Goal: Task Accomplishment & Management: Use online tool/utility

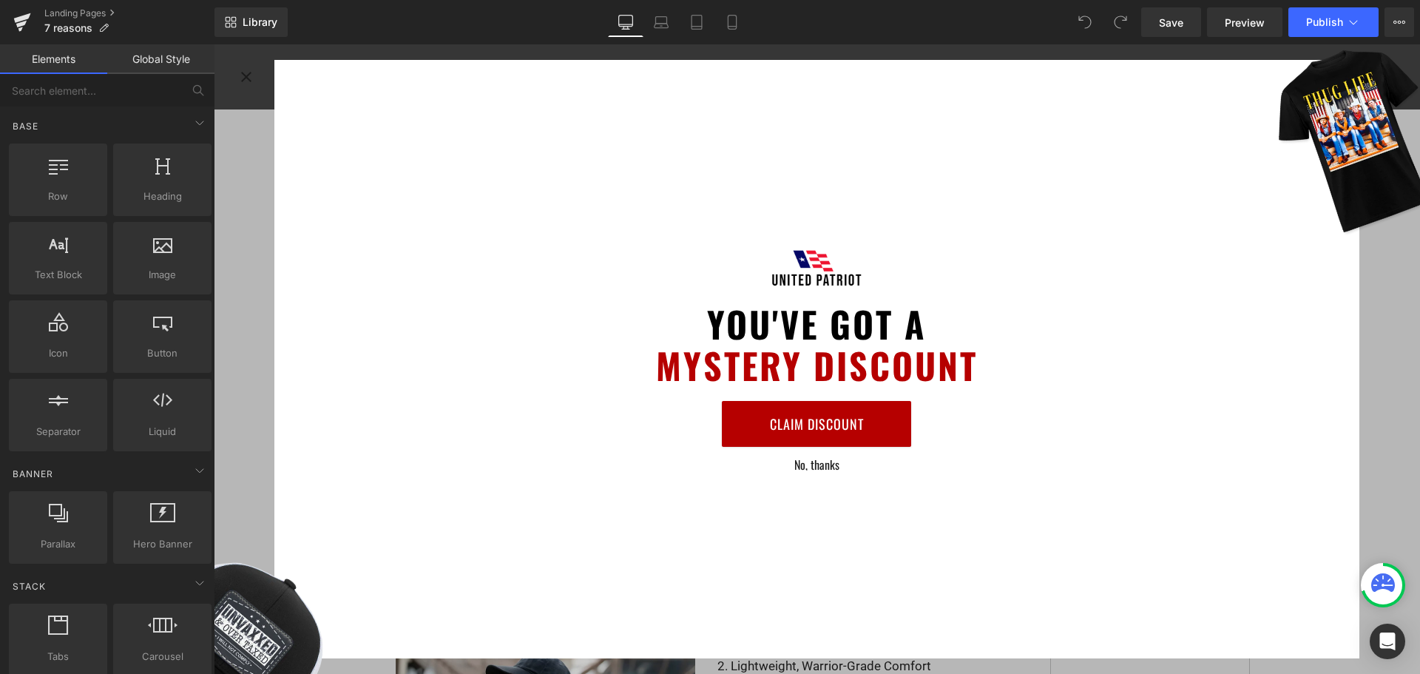
click at [1398, 296] on div "You've Got A MYSTERY DISCOUNT Claim Discount No, thanks" at bounding box center [817, 358] width 1206 height 629
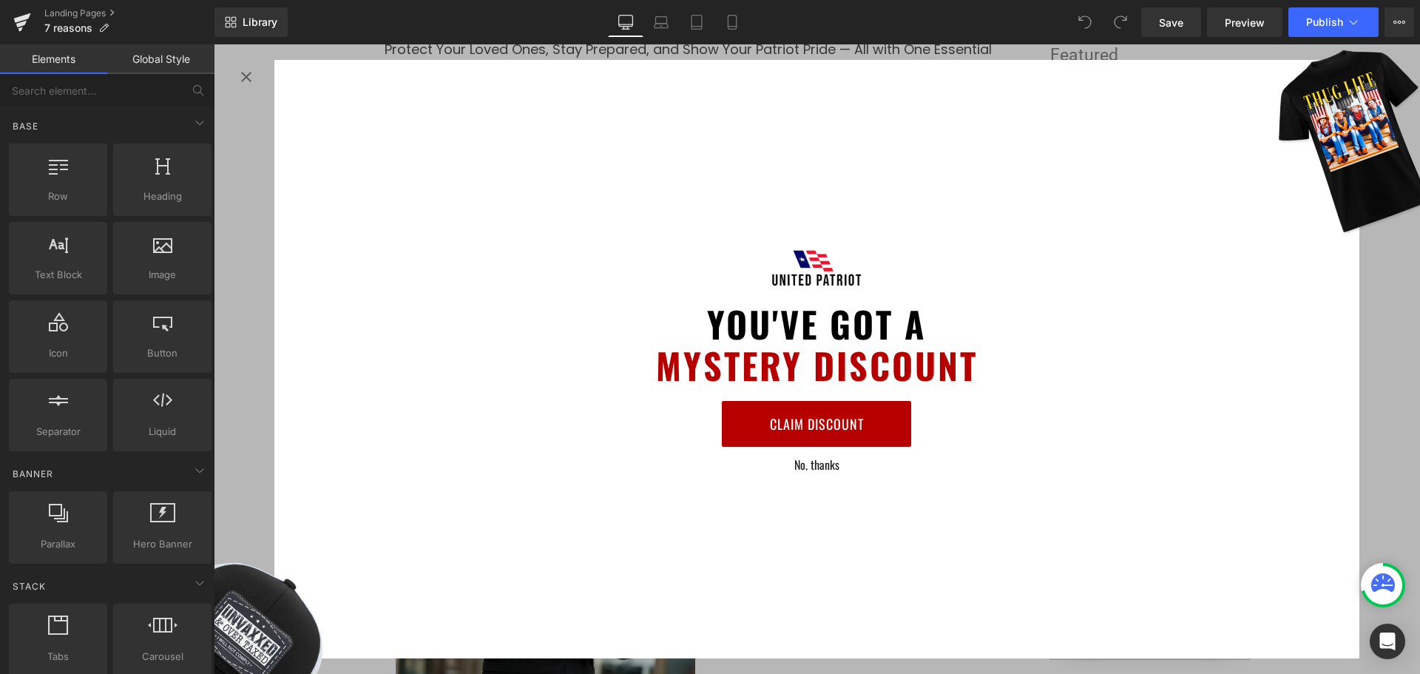
scroll to position [370, 0]
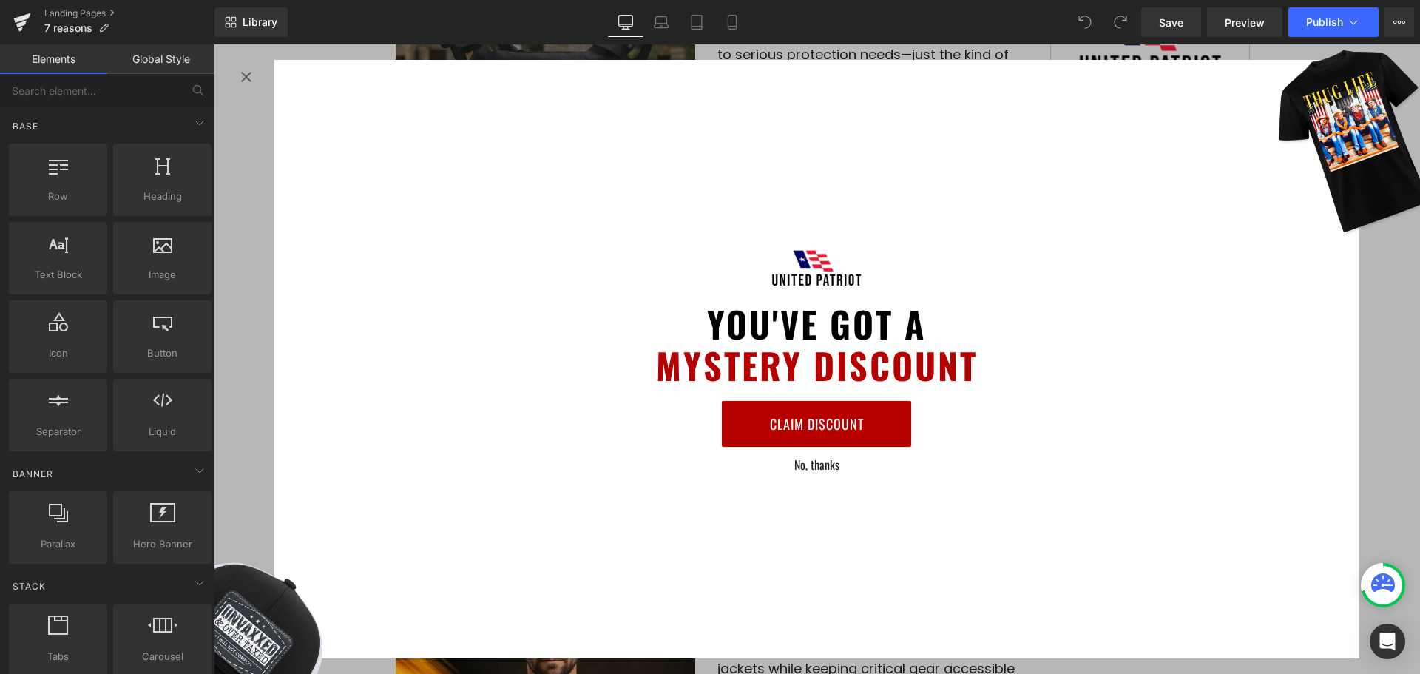
click at [813, 466] on button "No, thanks" at bounding box center [816, 464] width 189 height 12
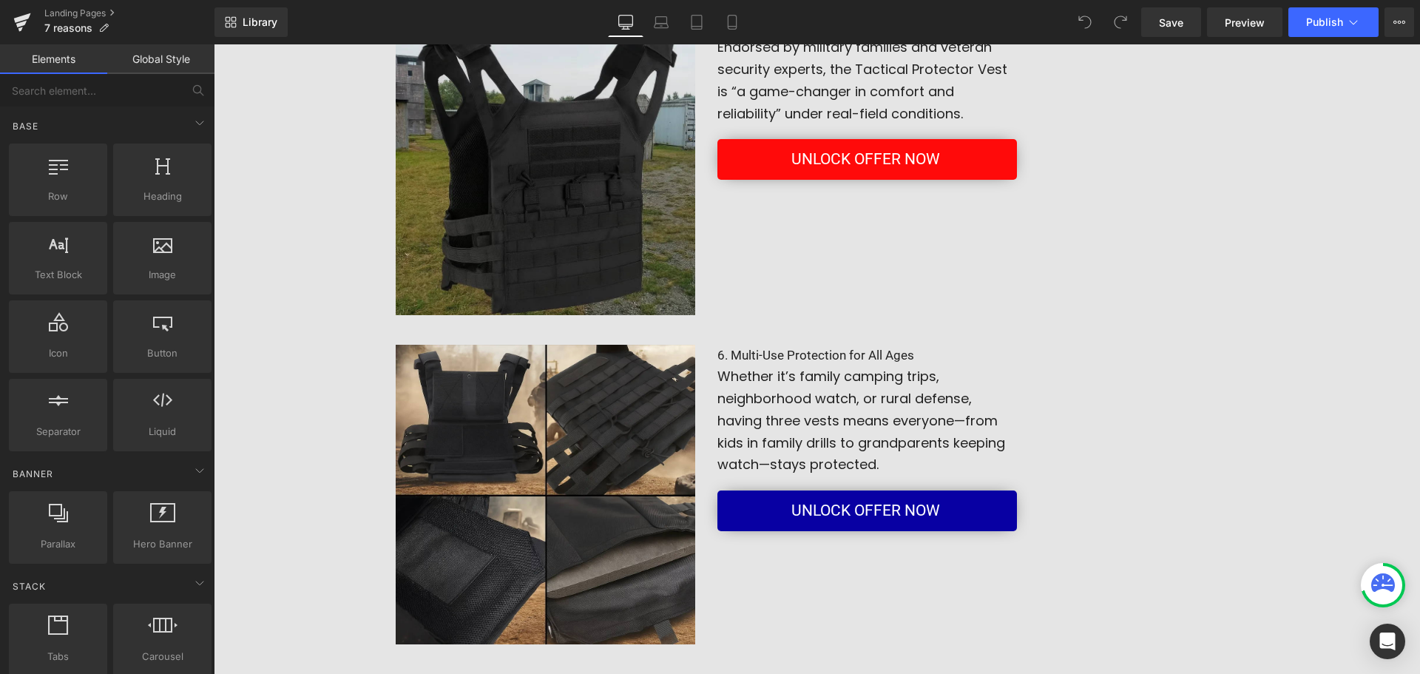
scroll to position [1331, 0]
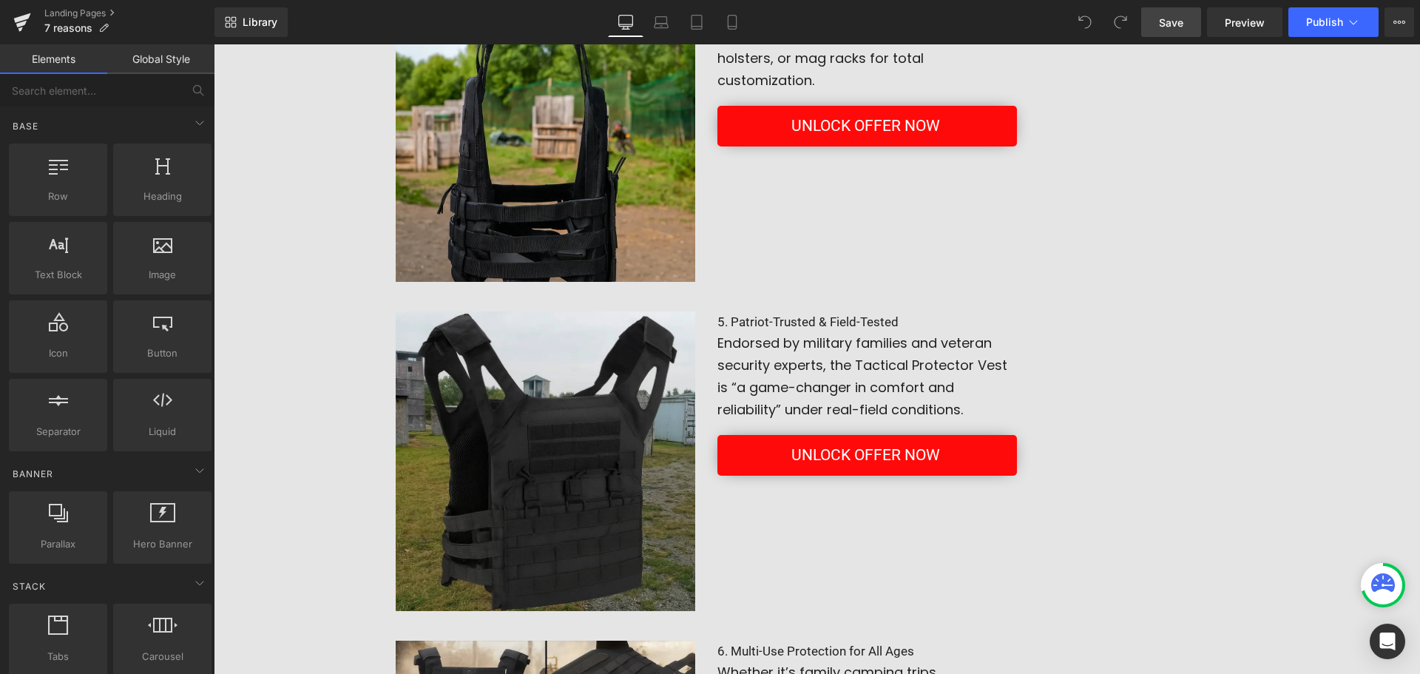
click at [1170, 19] on span "Save" at bounding box center [1171, 23] width 24 height 16
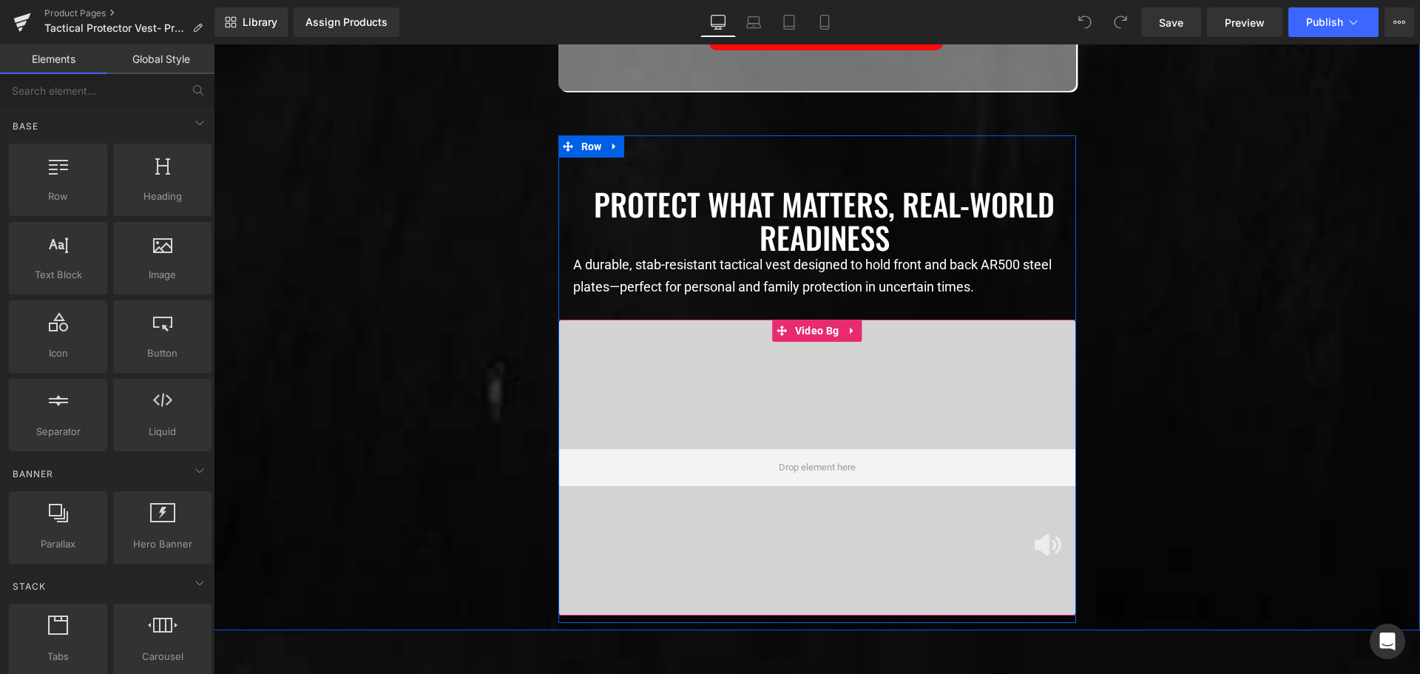
scroll to position [2514, 0]
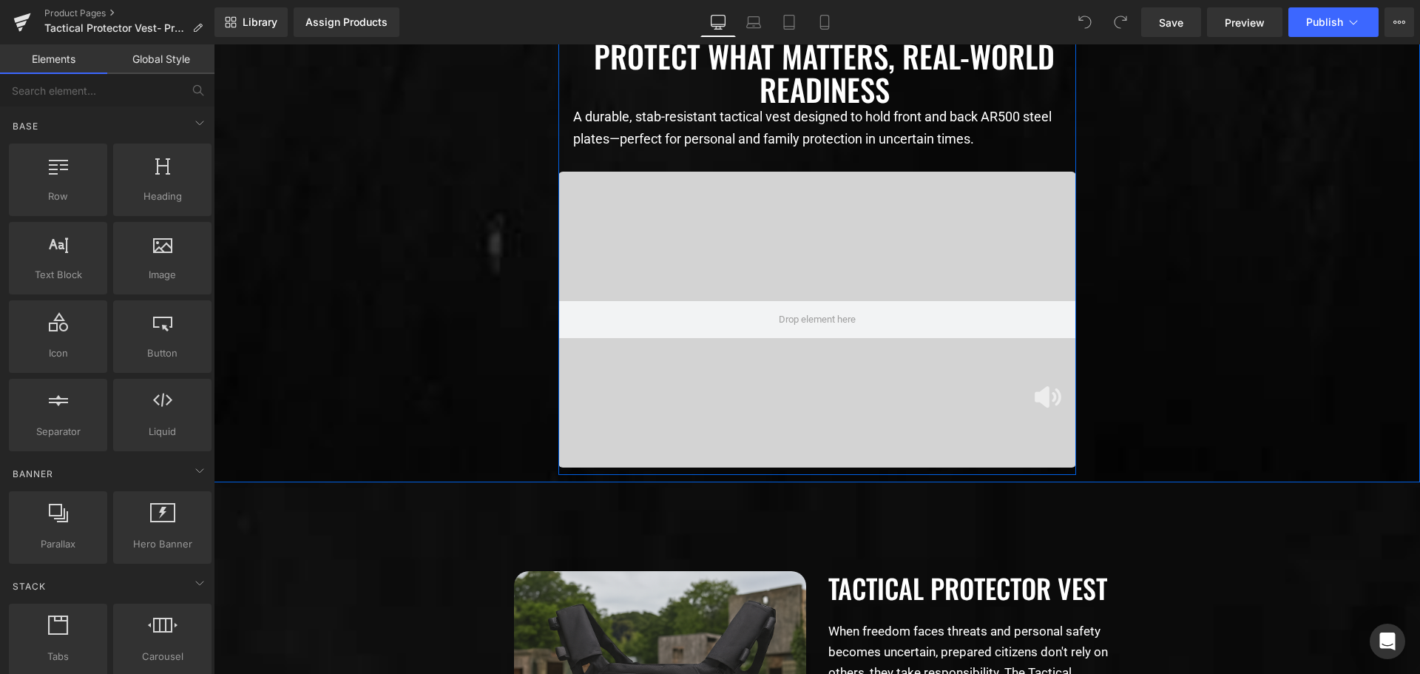
click at [597, 421] on div at bounding box center [817, 320] width 518 height 296
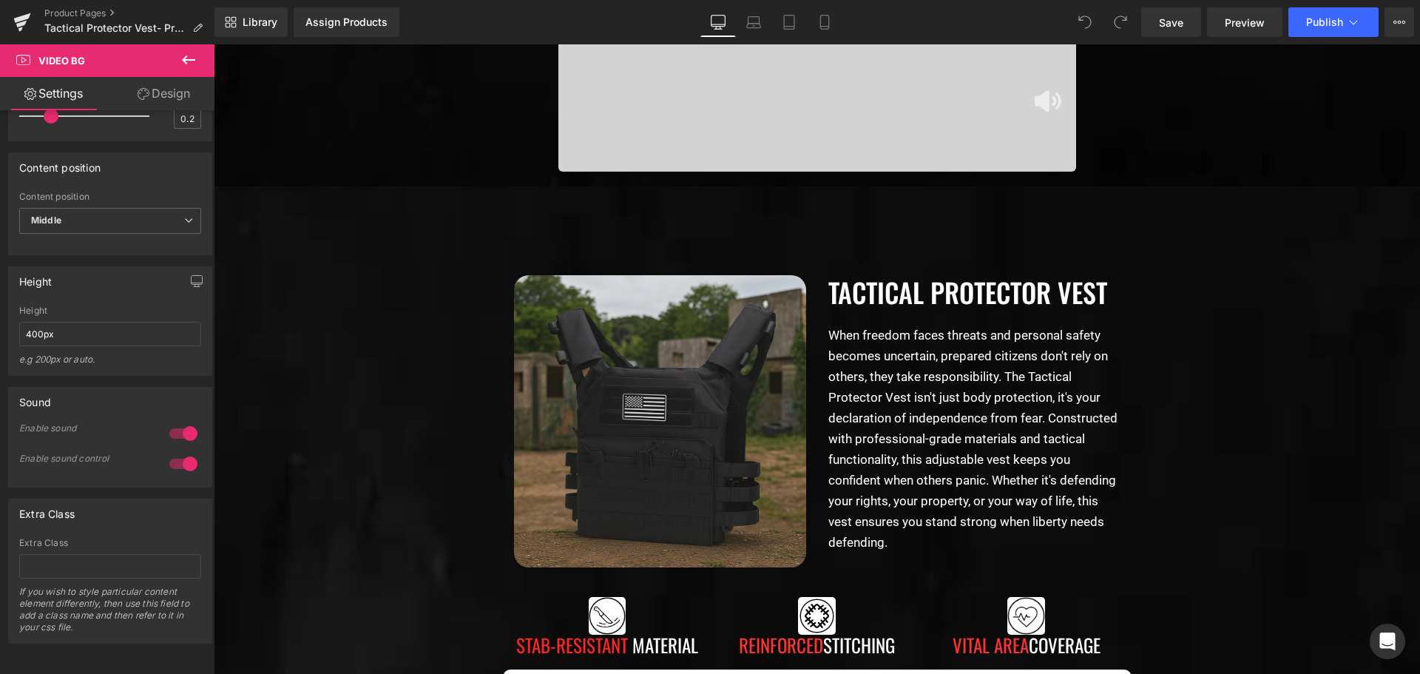
scroll to position [3106, 0]
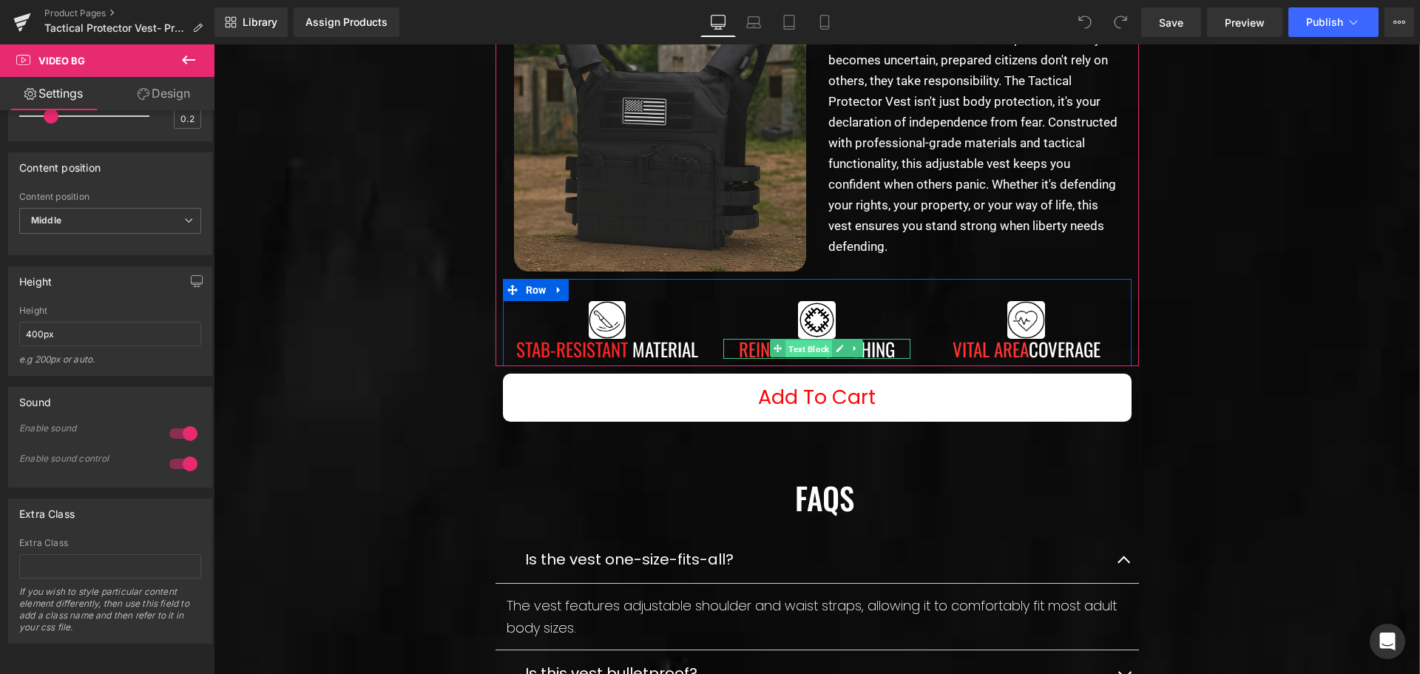
click at [785, 354] on span "Text Block" at bounding box center [808, 349] width 47 height 18
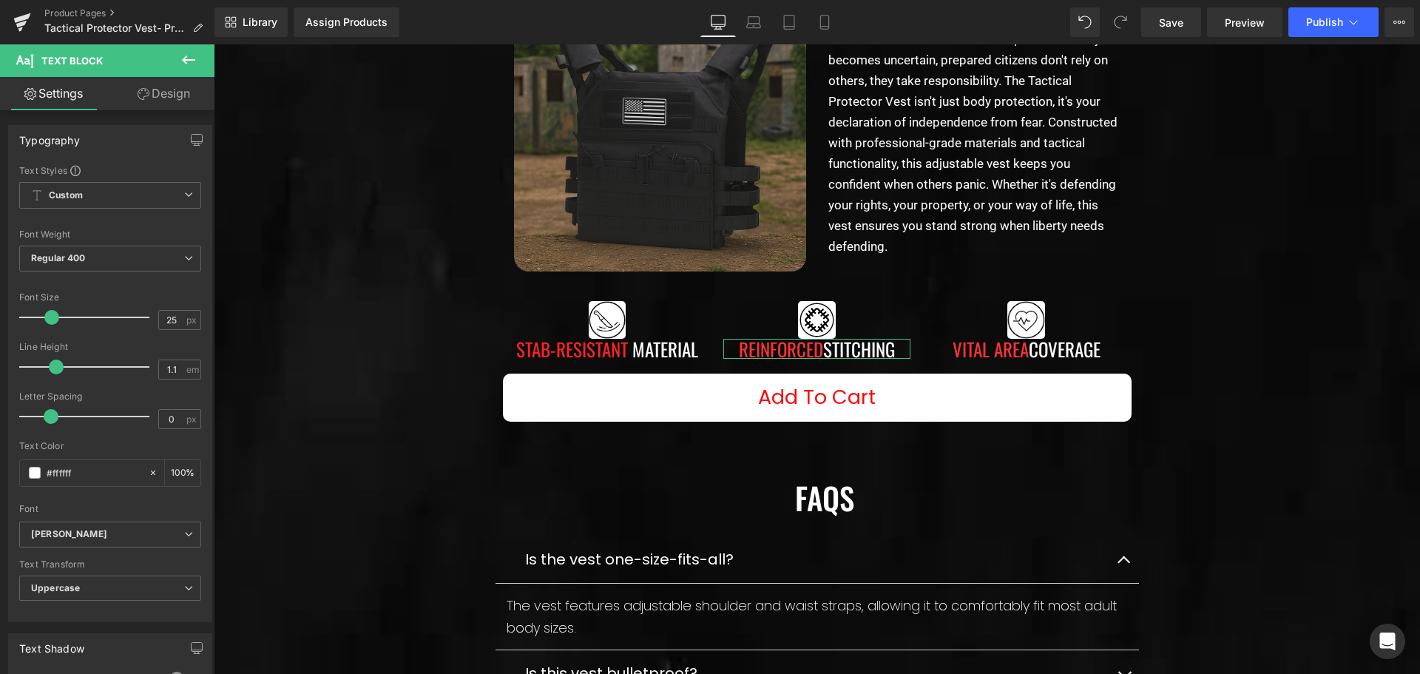
drag, startPoint x: 176, startPoint y: 98, endPoint x: 109, endPoint y: 193, distance: 116.3
click at [176, 98] on link "Design" at bounding box center [163, 93] width 107 height 33
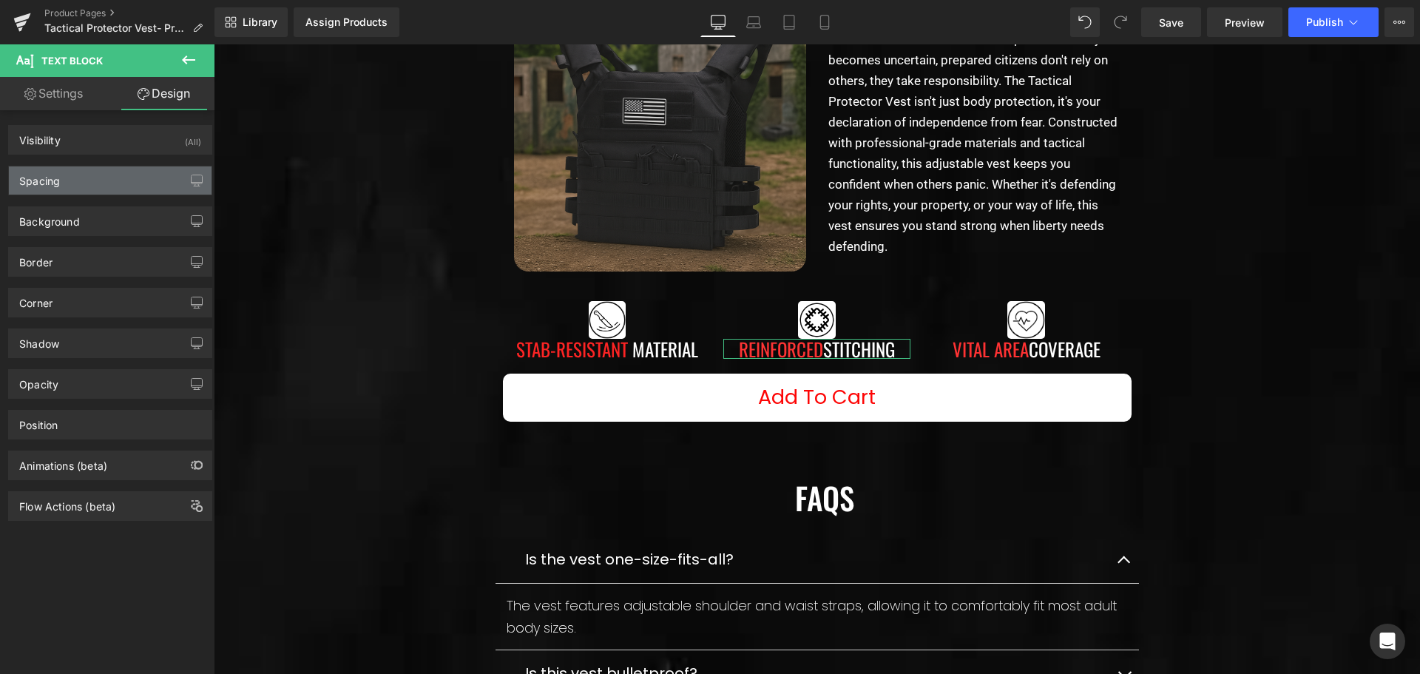
type input "0"
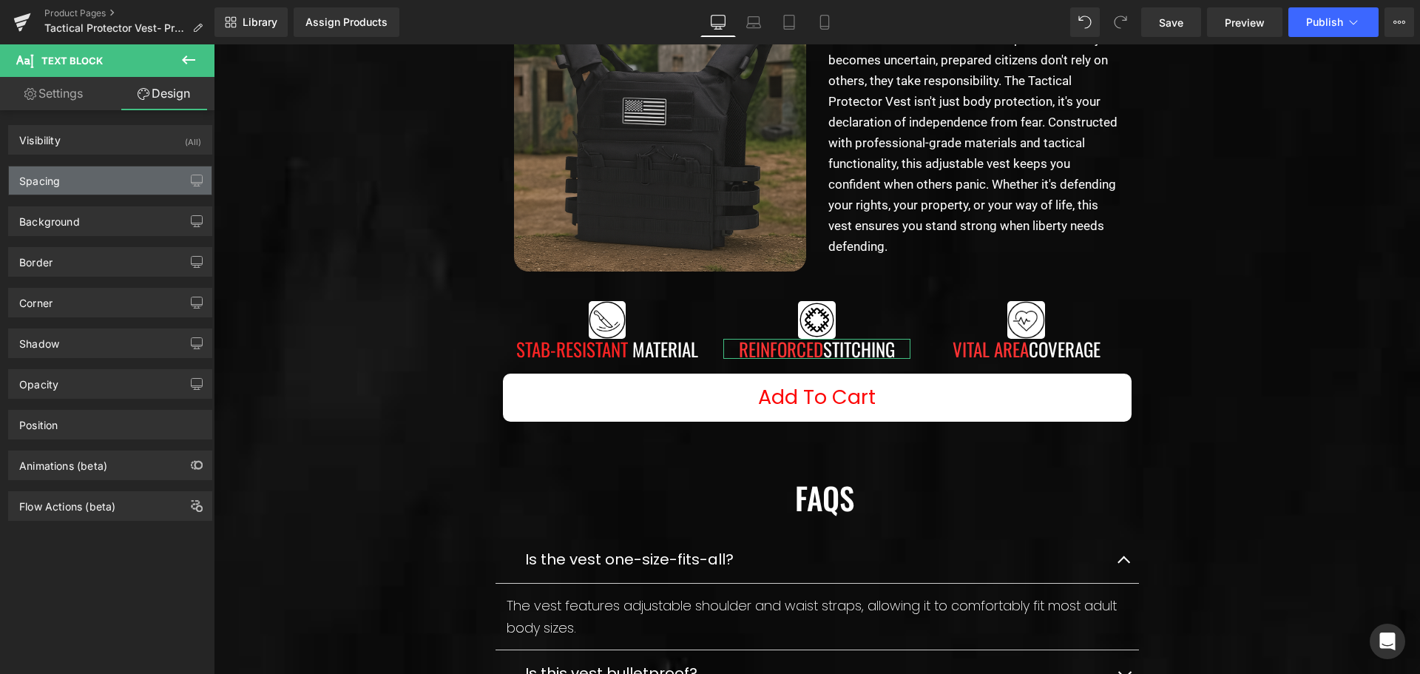
type input "0"
click at [108, 183] on div "Spacing" at bounding box center [110, 180] width 203 height 28
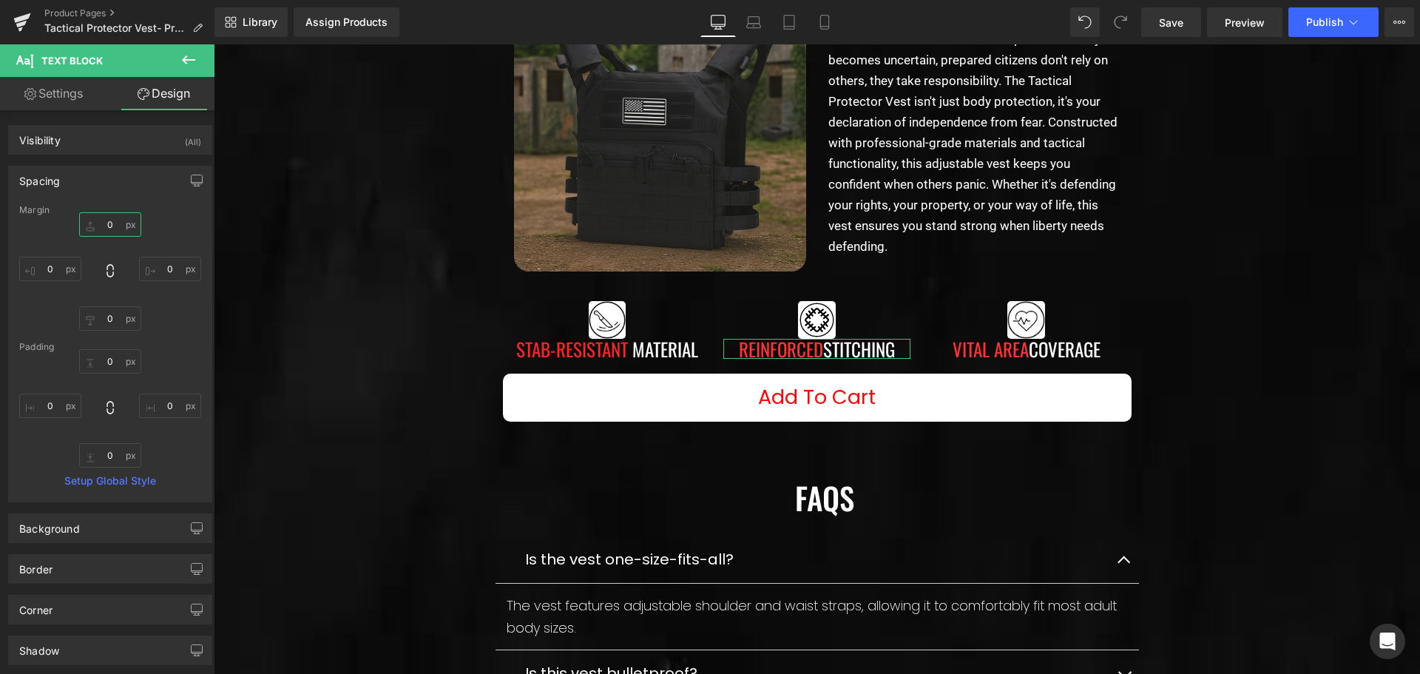
click at [103, 220] on input "0" at bounding box center [110, 224] width 62 height 24
type input "10"
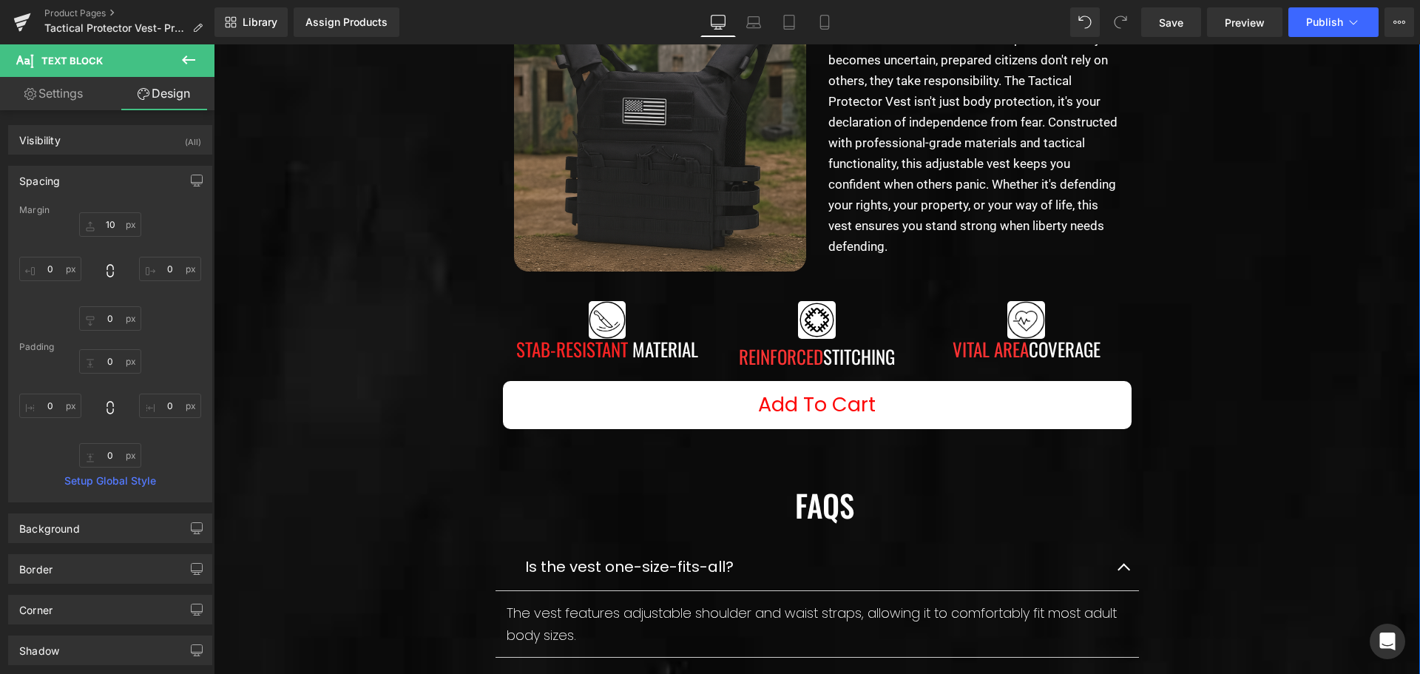
click at [546, 365] on div "Image Stab-Resistant Material Text Block Image Reinforced Stitching Text Block …" at bounding box center [817, 326] width 629 height 95
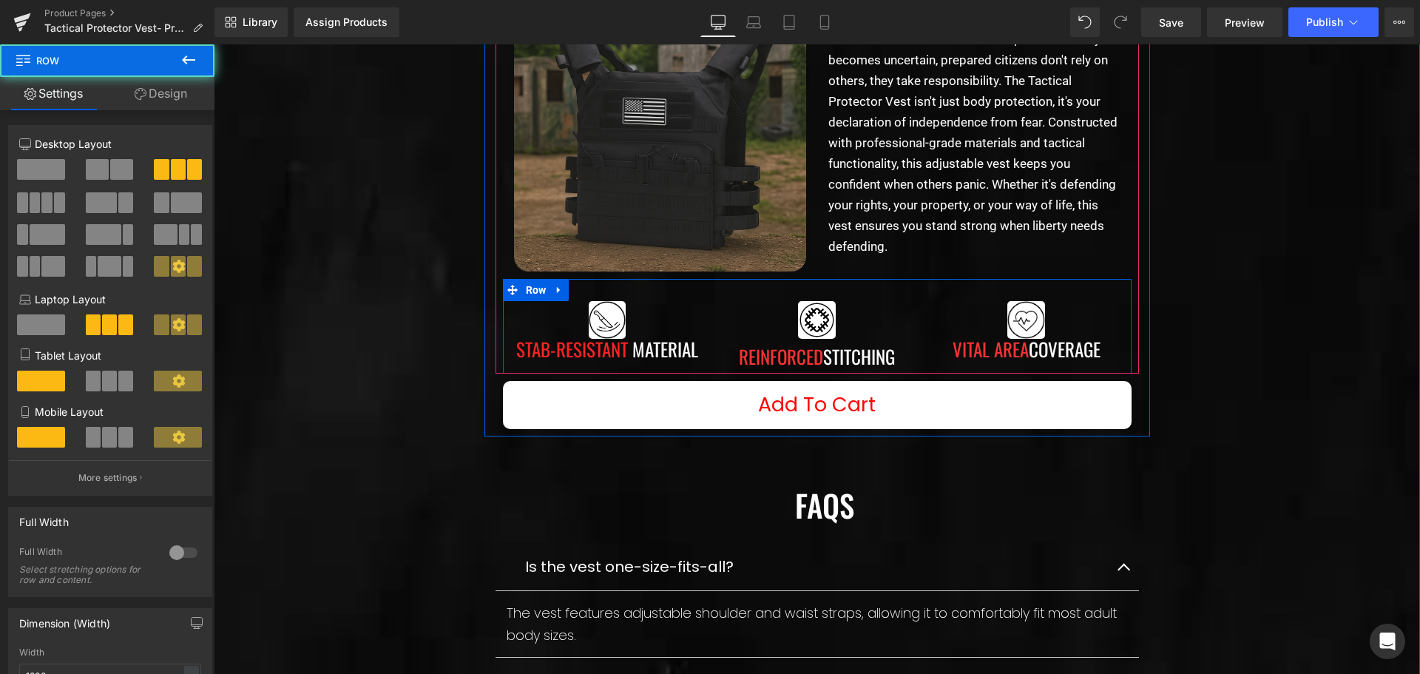
click at [550, 358] on div "Stab-Resistant Material Text Block" at bounding box center [607, 349] width 187 height 21
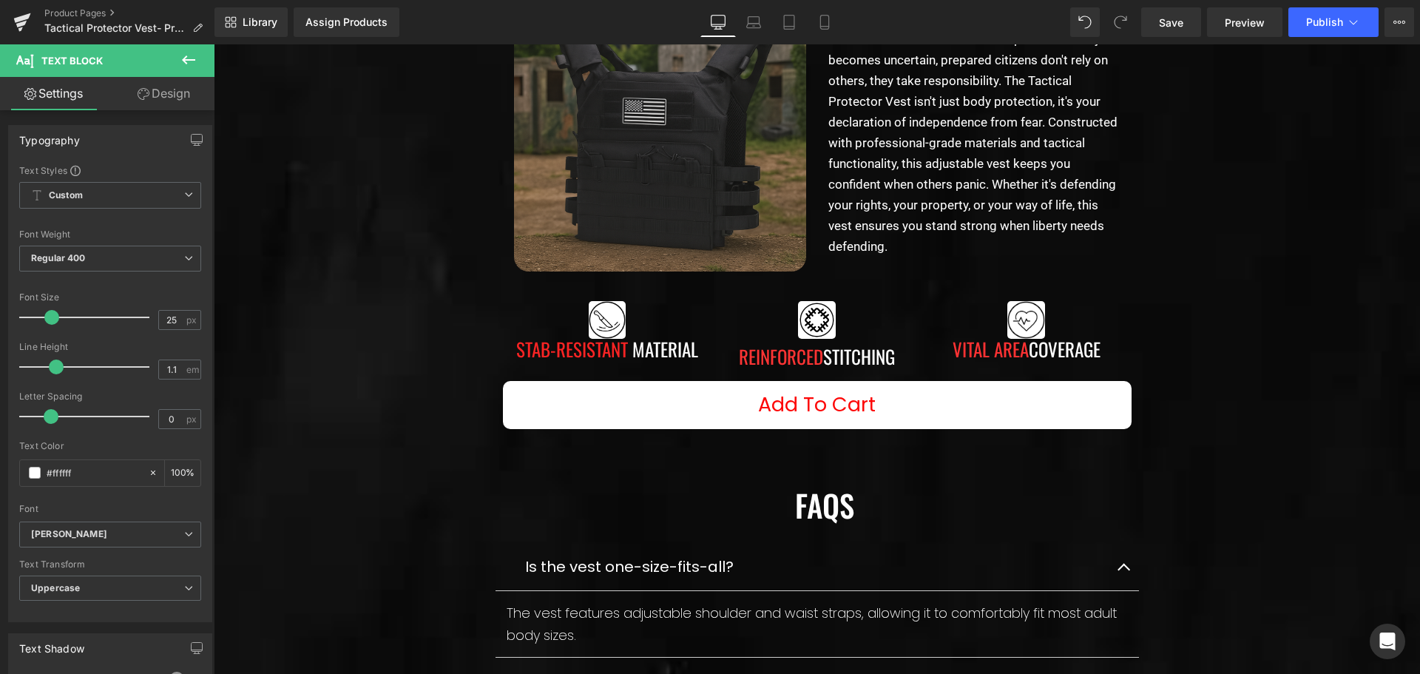
click at [164, 104] on link "Design" at bounding box center [163, 93] width 107 height 33
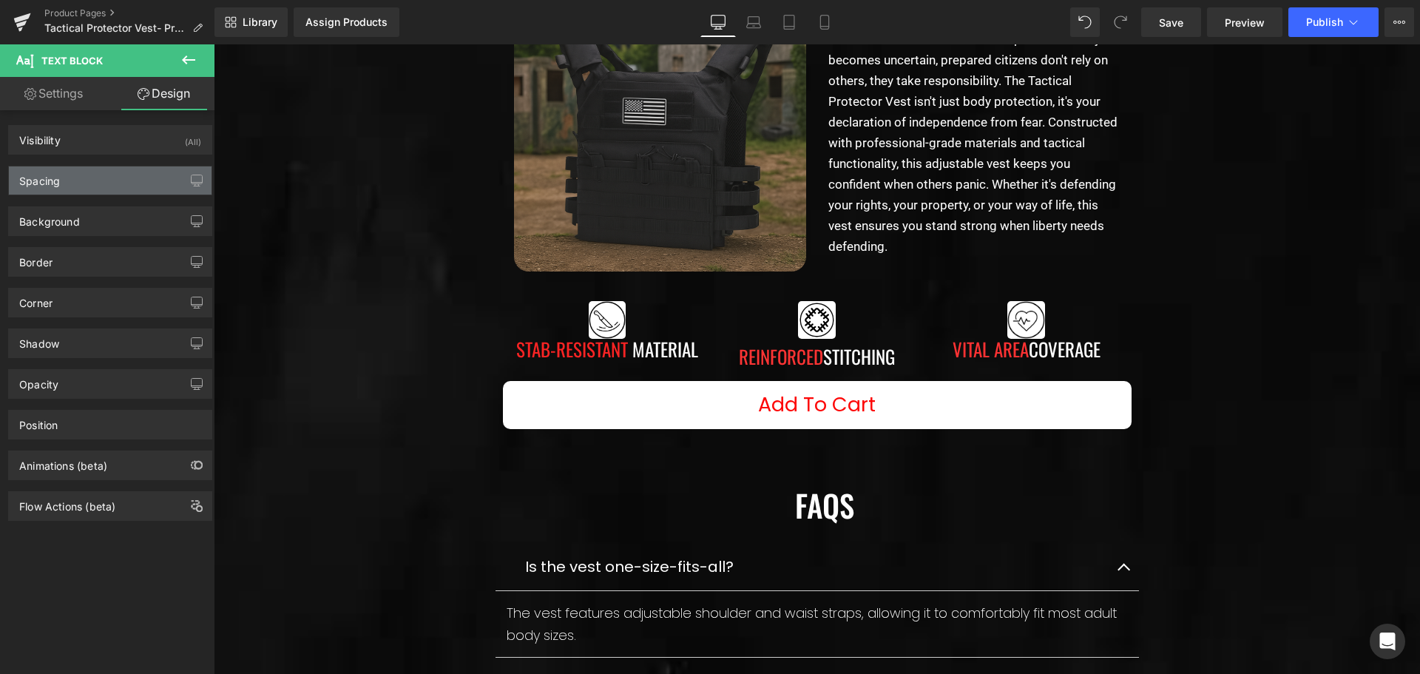
click at [87, 183] on div "Spacing" at bounding box center [110, 180] width 203 height 28
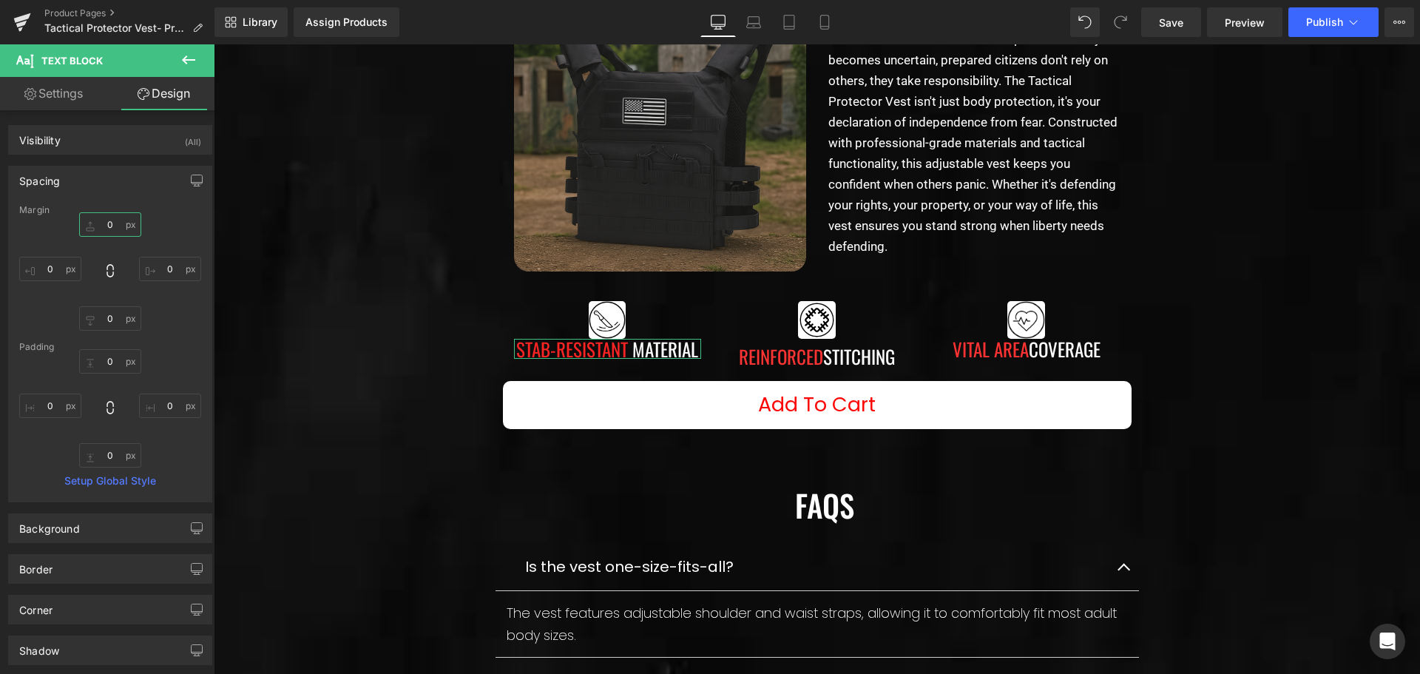
click at [105, 223] on input "0" at bounding box center [110, 224] width 62 height 24
type input "10"
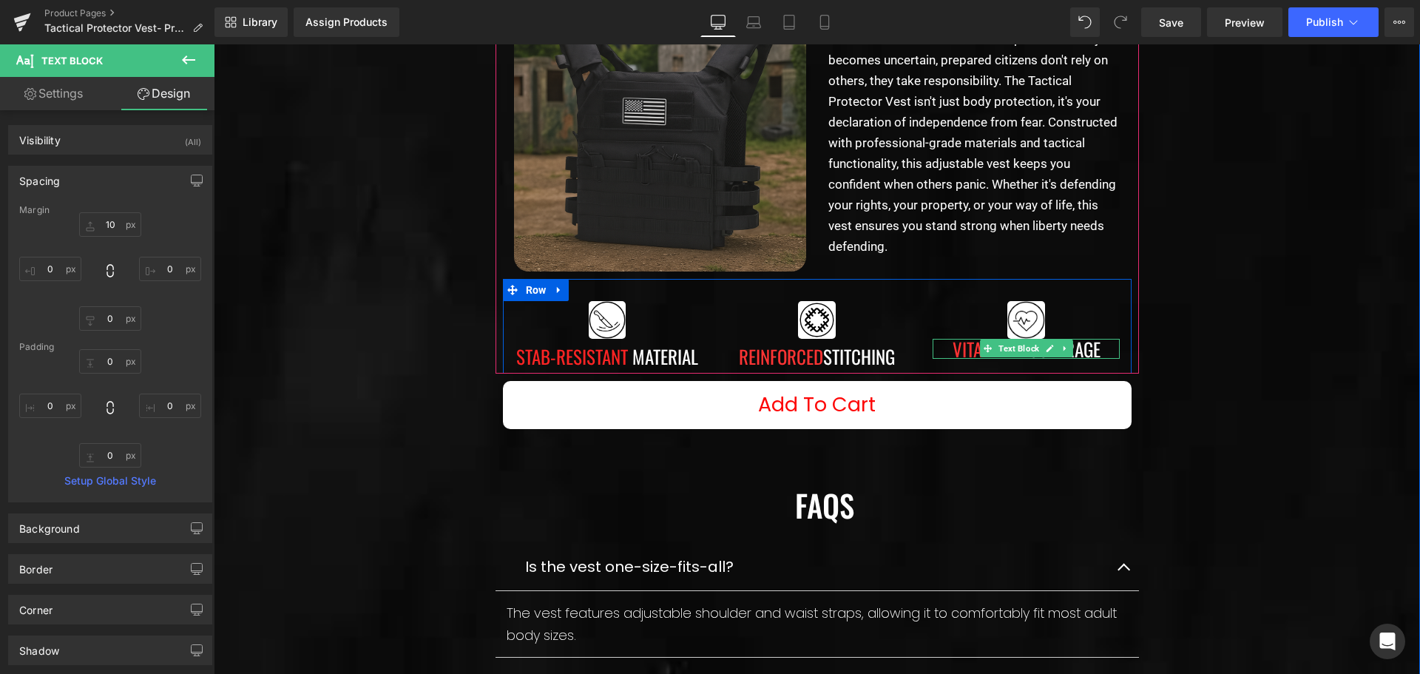
click at [980, 348] on span at bounding box center [988, 348] width 16 height 18
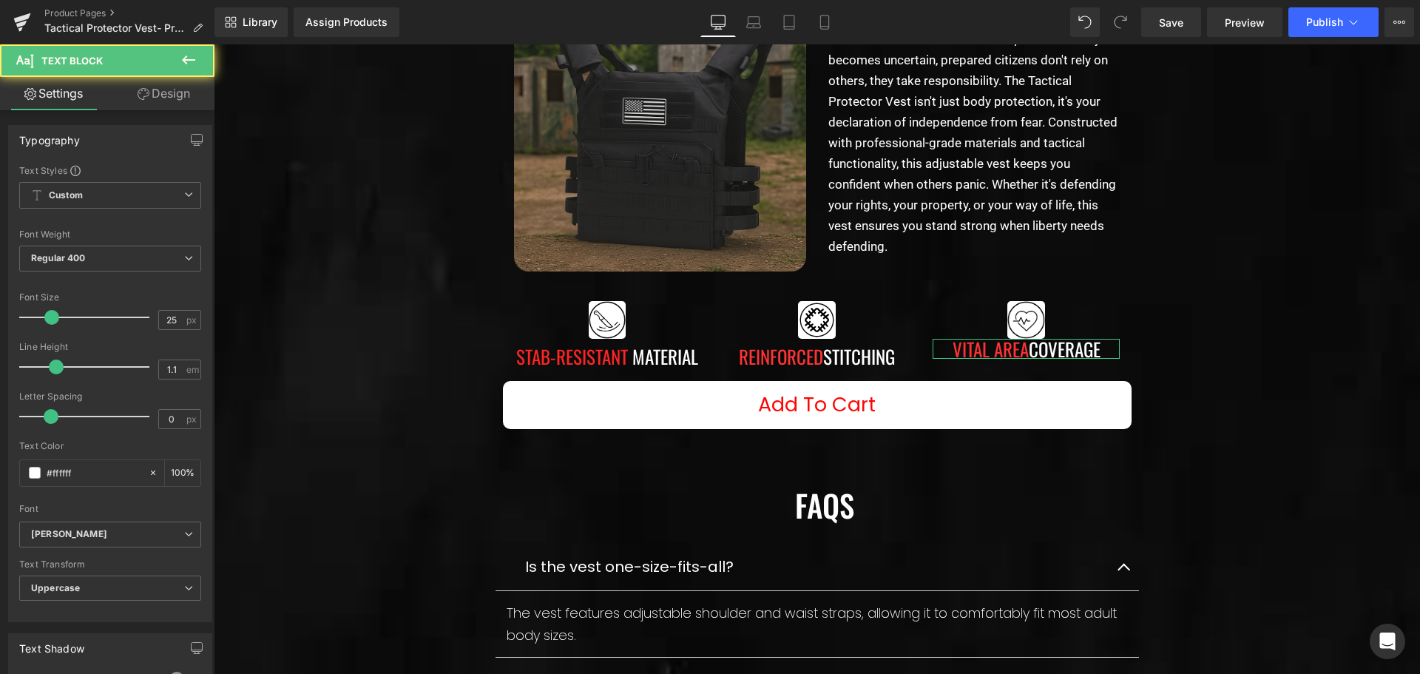
click at [180, 99] on link "Design" at bounding box center [163, 93] width 107 height 33
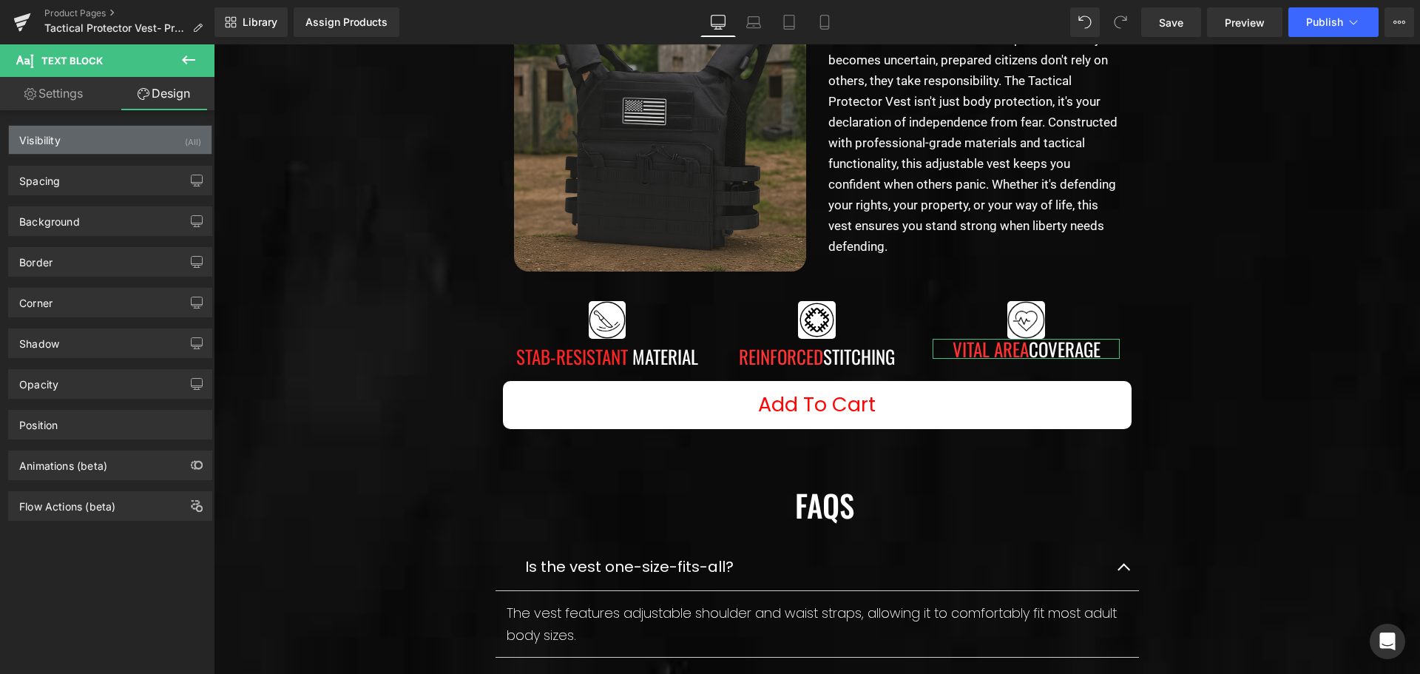
type input "0"
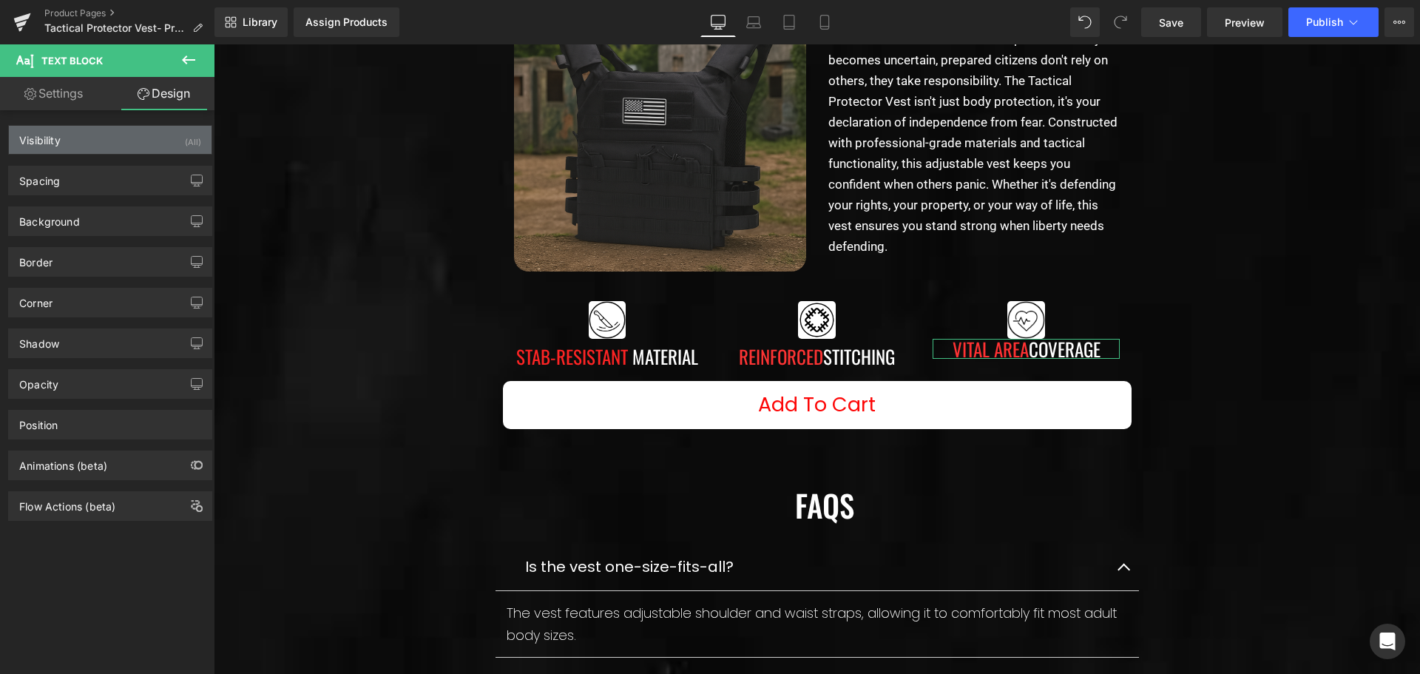
type input "0"
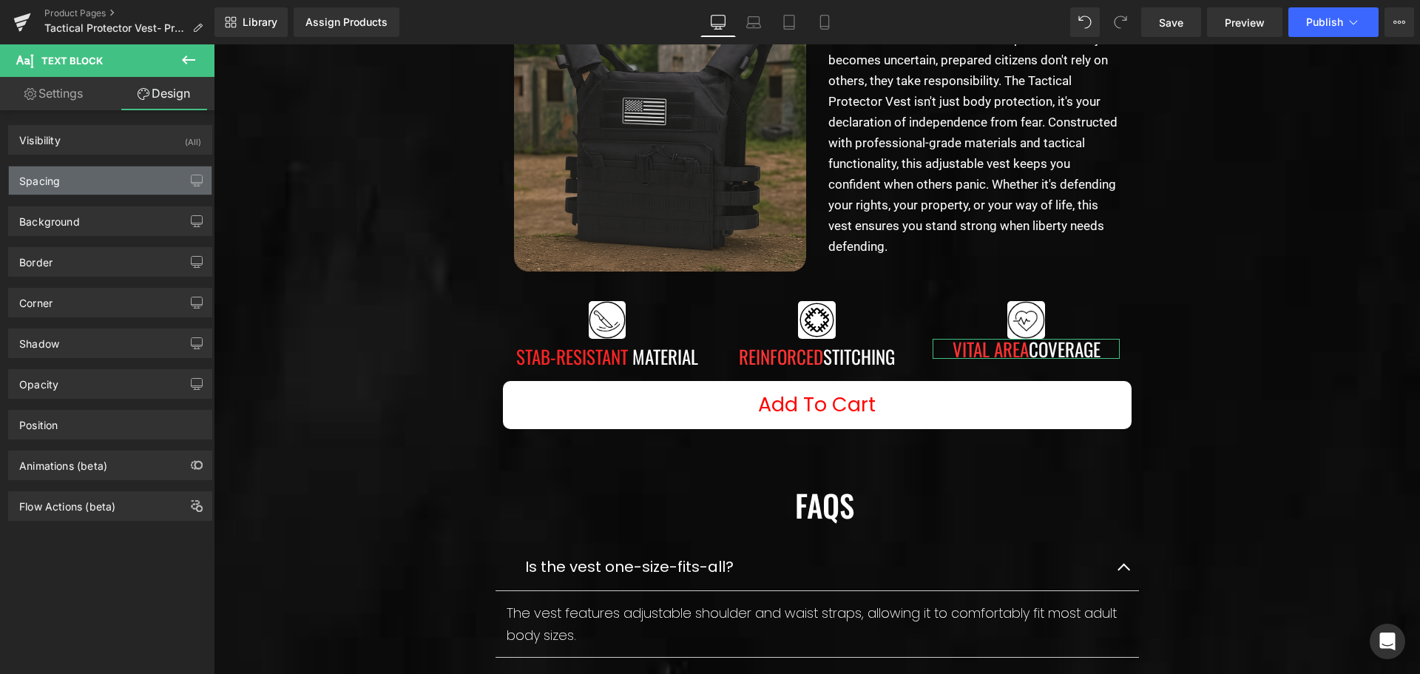
click at [98, 175] on div "Spacing" at bounding box center [110, 180] width 203 height 28
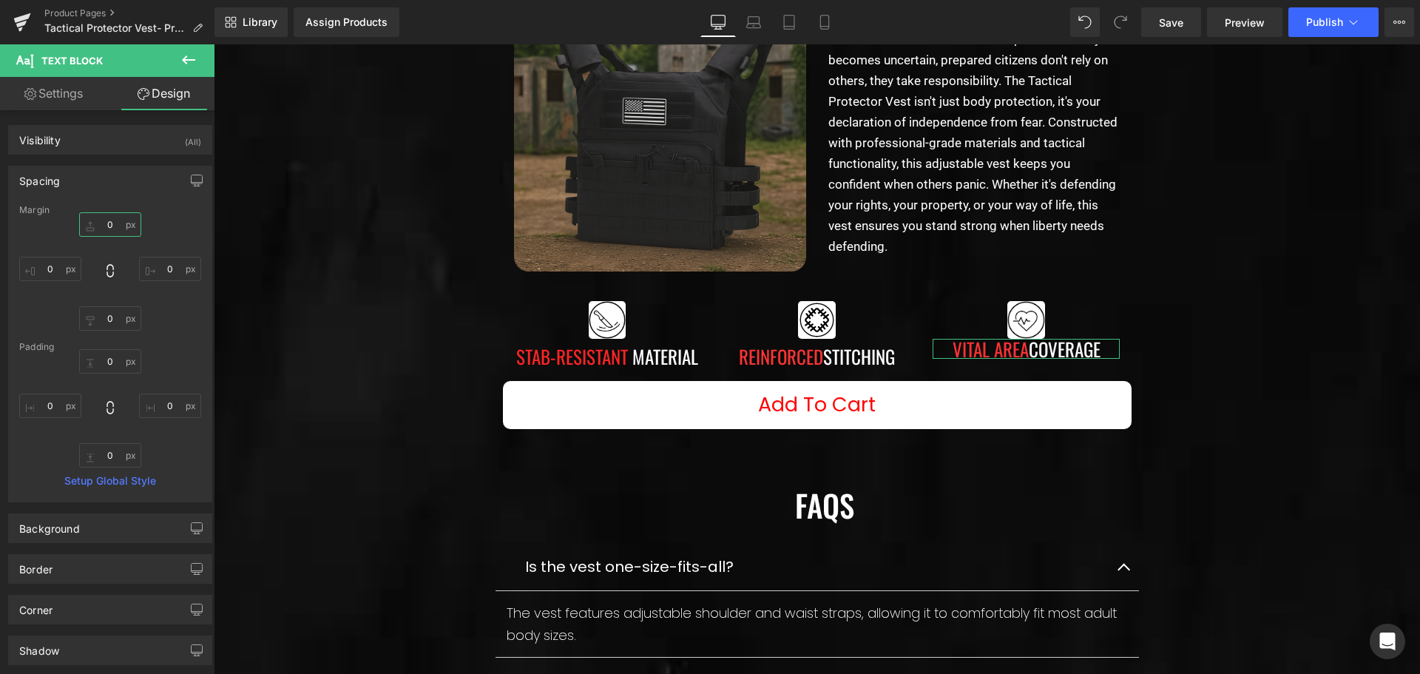
click at [108, 217] on input "0" at bounding box center [110, 224] width 62 height 24
type input "10"
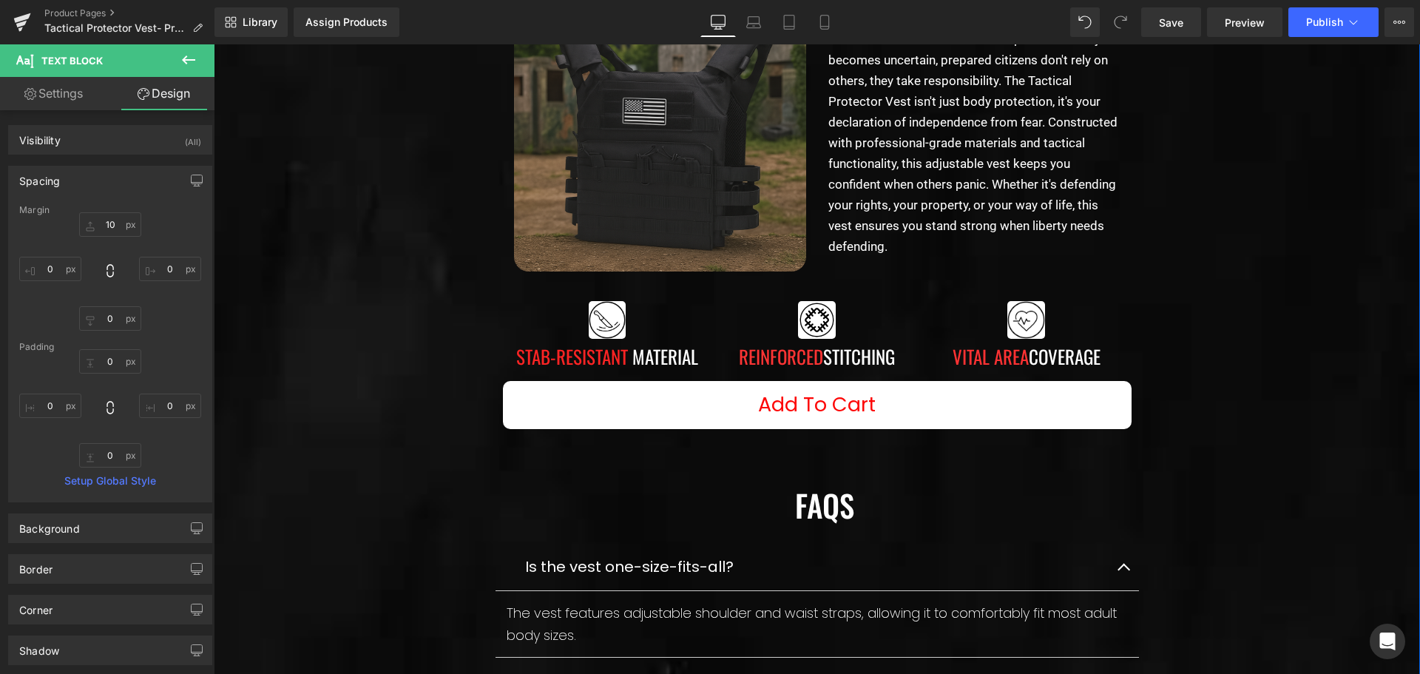
click at [328, 331] on div "Sale Off 40 % (P) Image TACTICAL PROTECTOR VEST Heading Text Block Row Image St…" at bounding box center [817, 395] width 1206 height 964
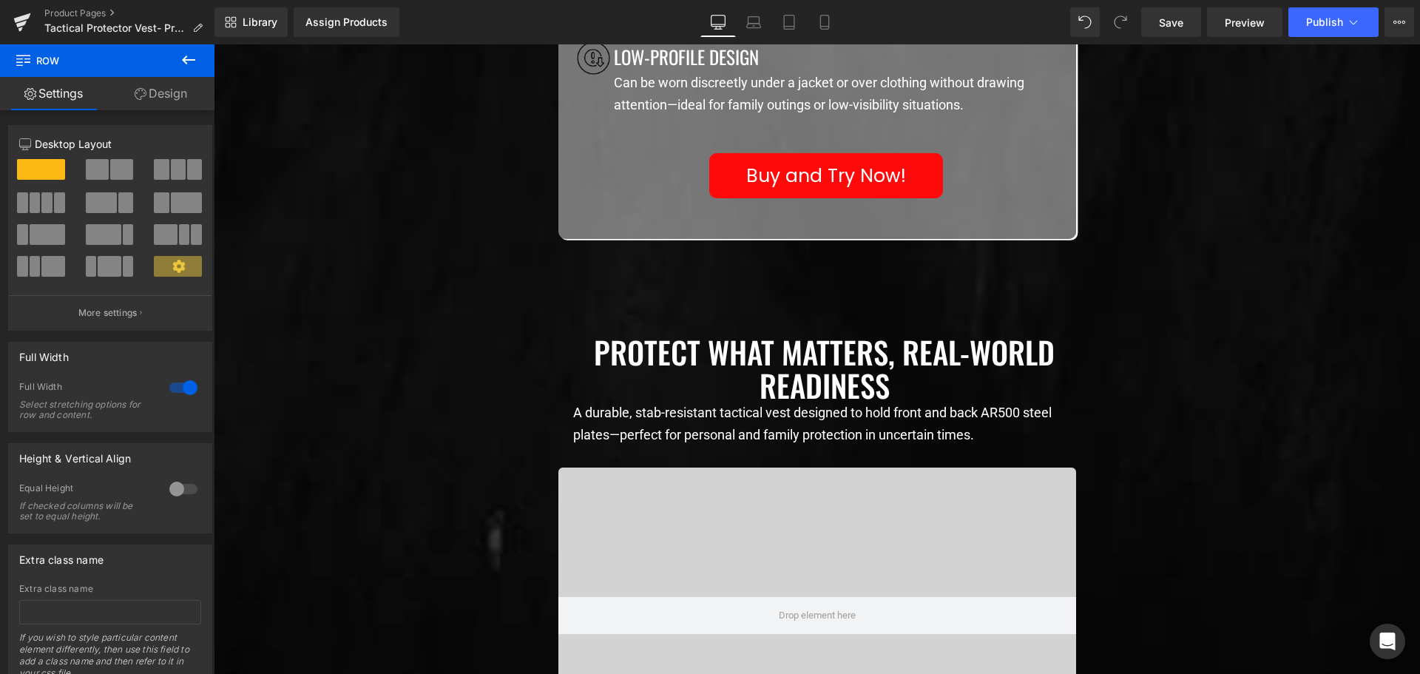
scroll to position [2144, 0]
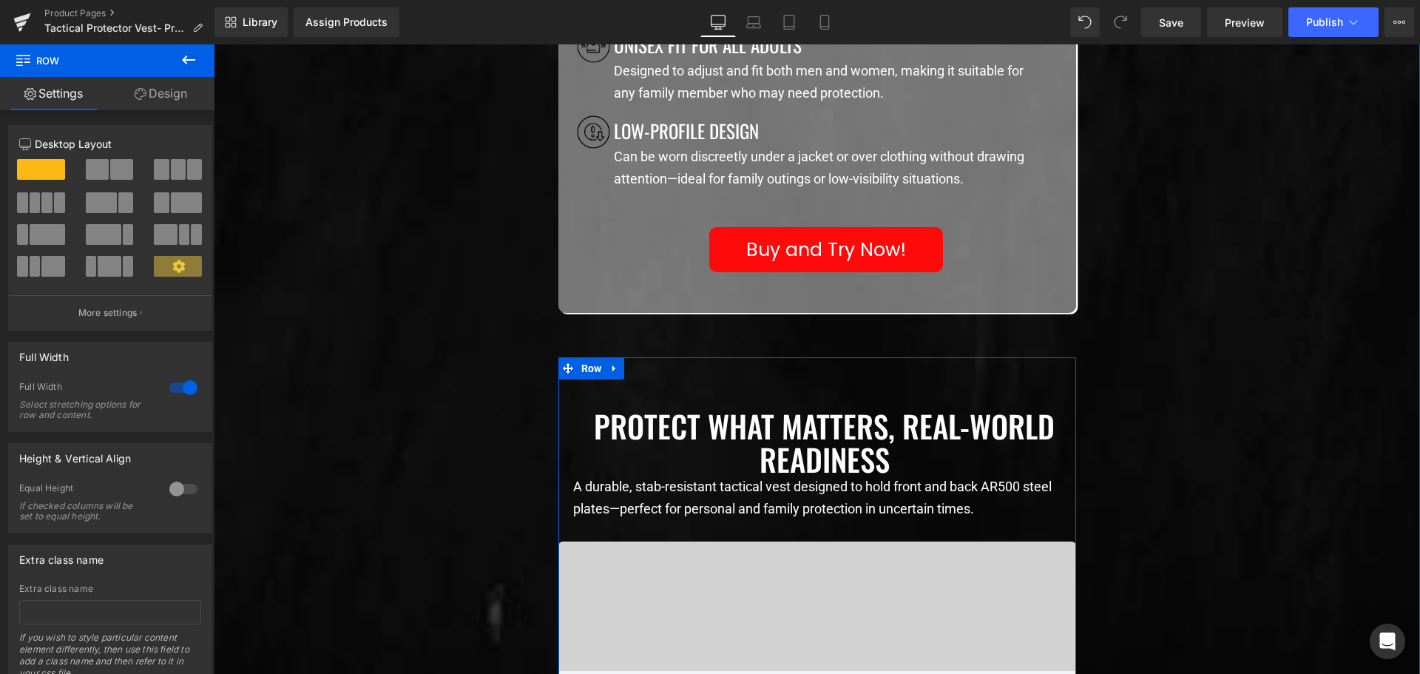
click at [653, 495] on p "A durable, stab-resistant tactical vest designed to hold front and back AR500 s…" at bounding box center [824, 497] width 503 height 44
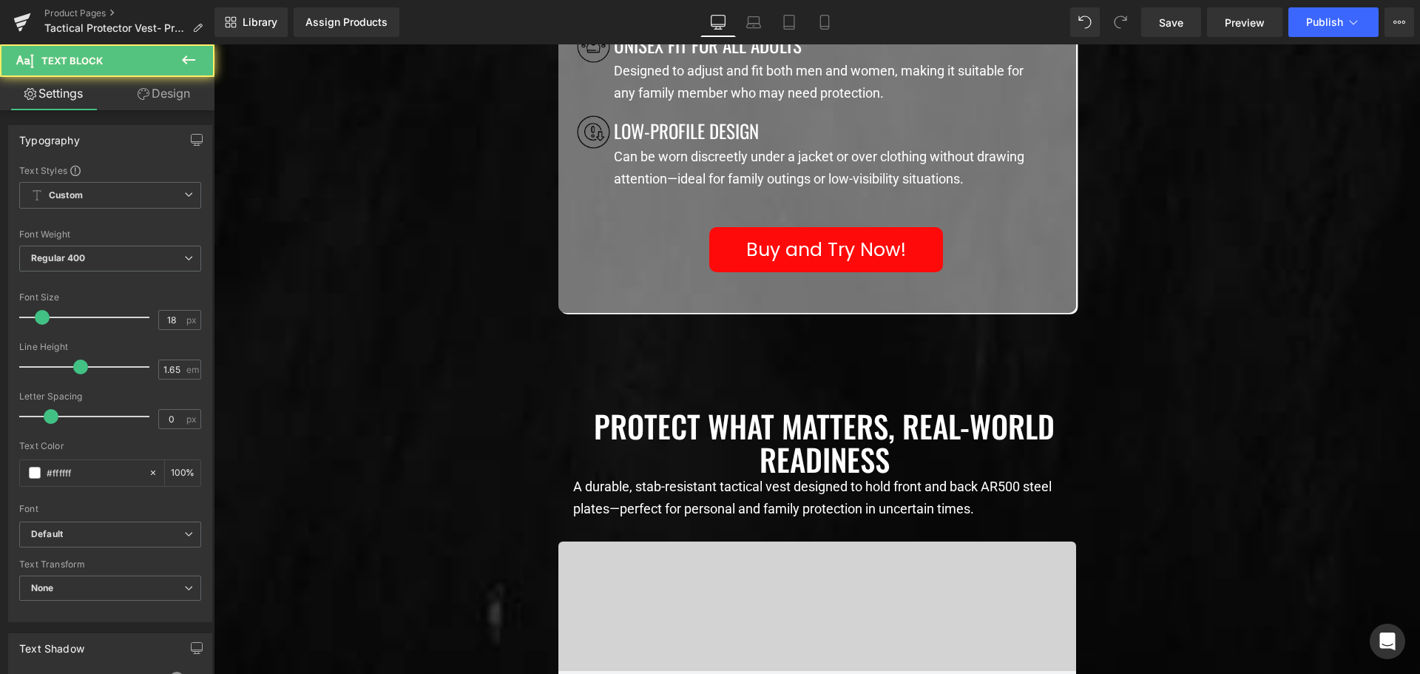
click at [174, 98] on link "Design" at bounding box center [163, 93] width 107 height 33
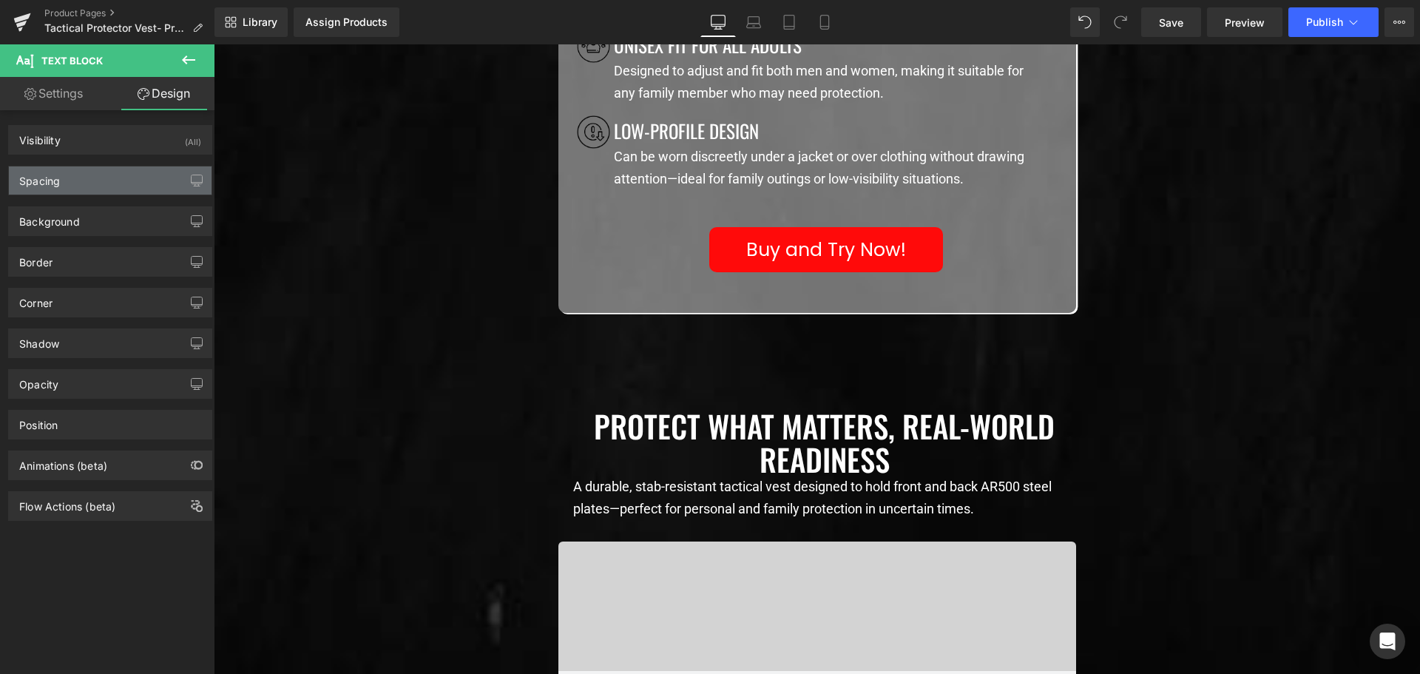
type input "0"
type input "20"
type input "0"
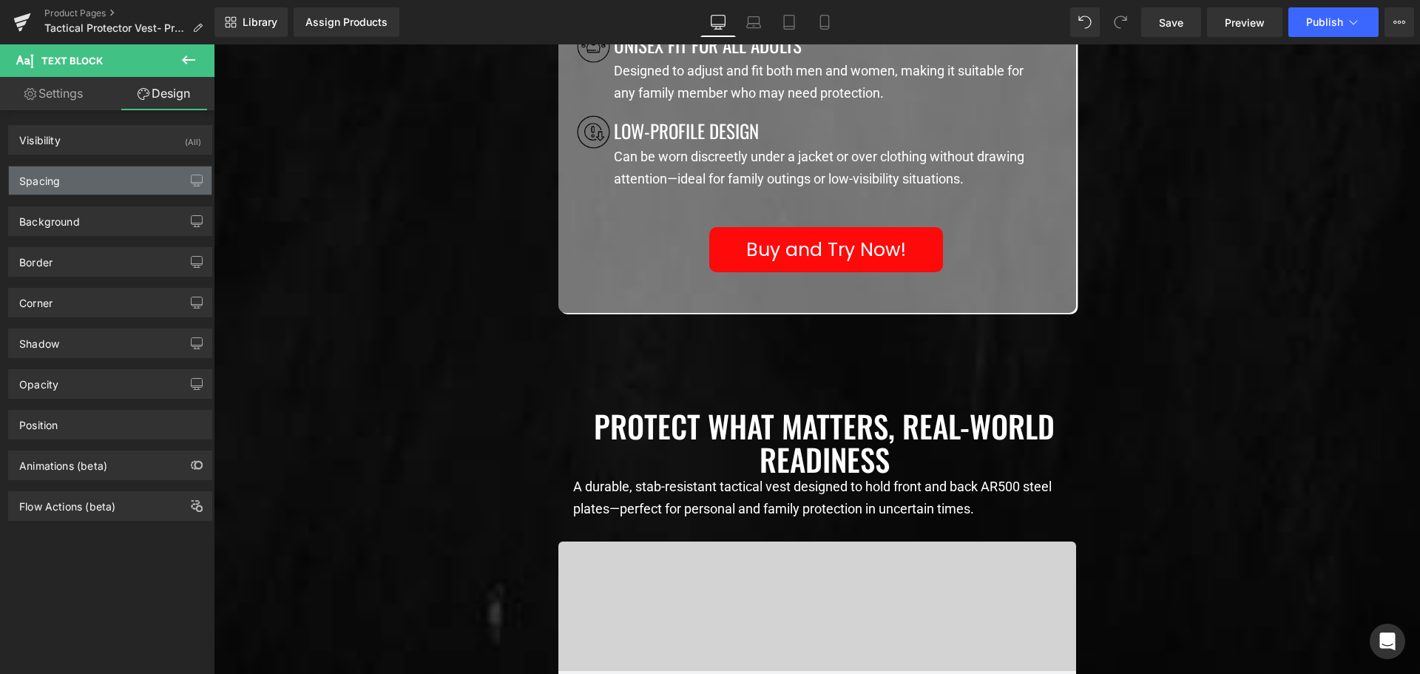
type input "0"
click at [112, 177] on div "Spacing" at bounding box center [110, 180] width 203 height 28
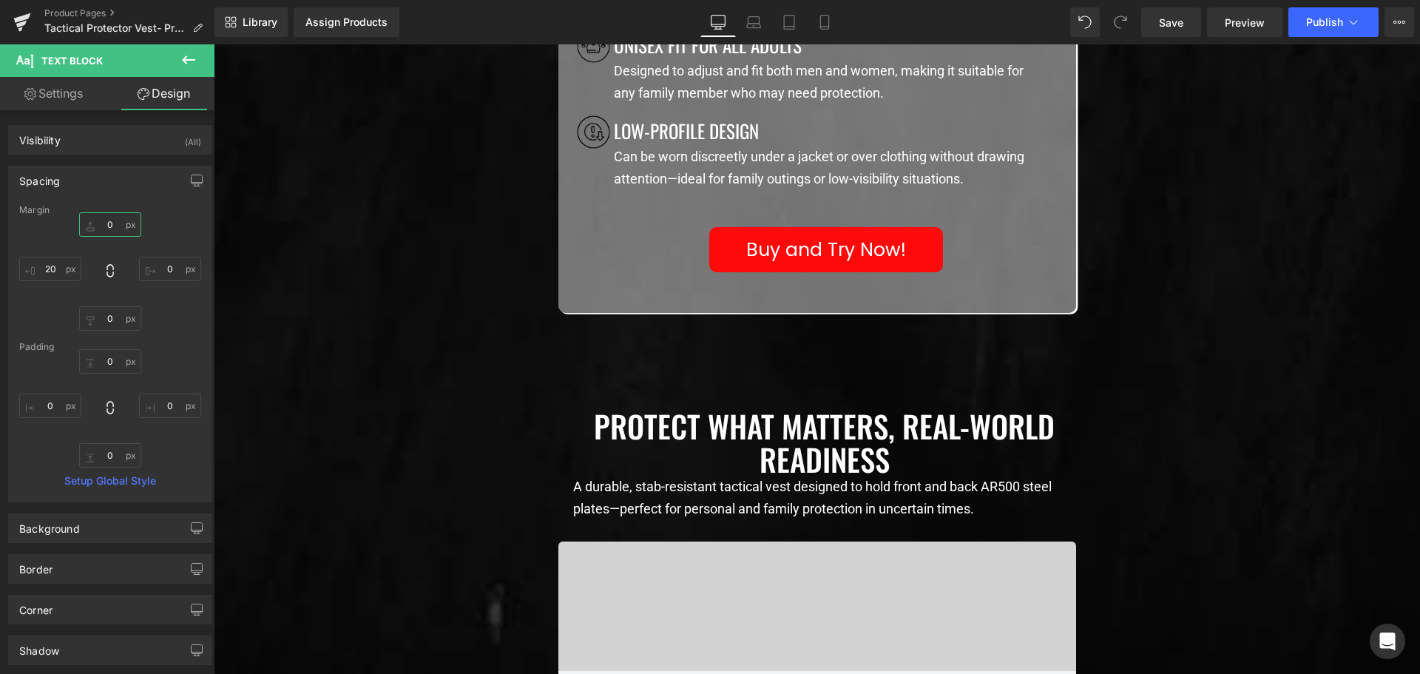
click at [109, 226] on input "0" at bounding box center [110, 224] width 62 height 24
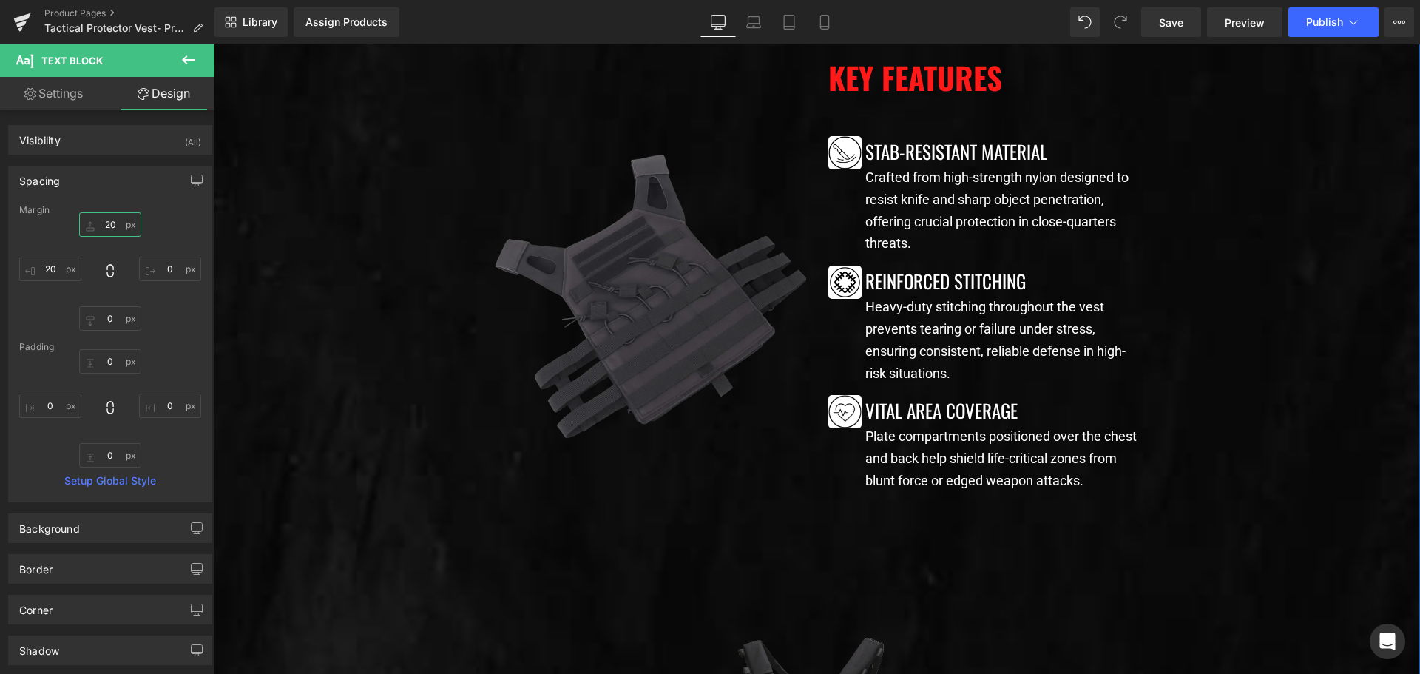
scroll to position [1109, 0]
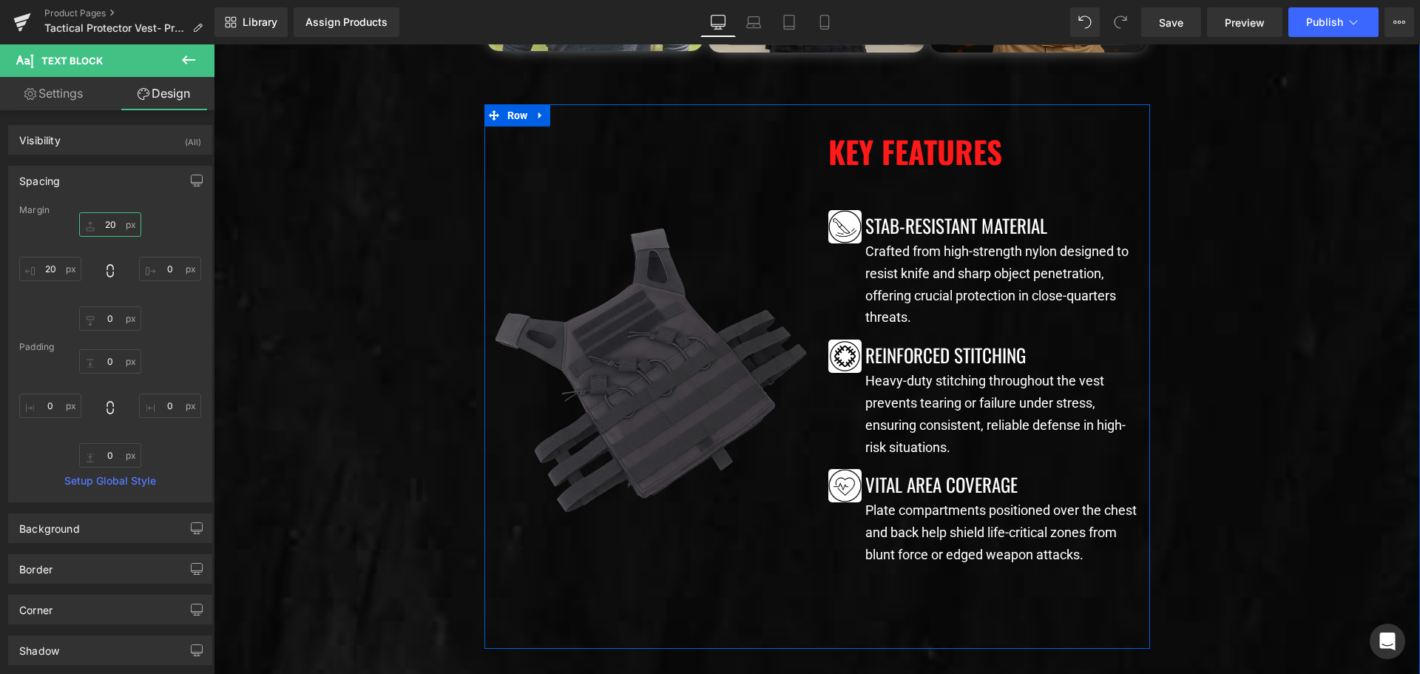
type input "20"
